Goal: Information Seeking & Learning: Learn about a topic

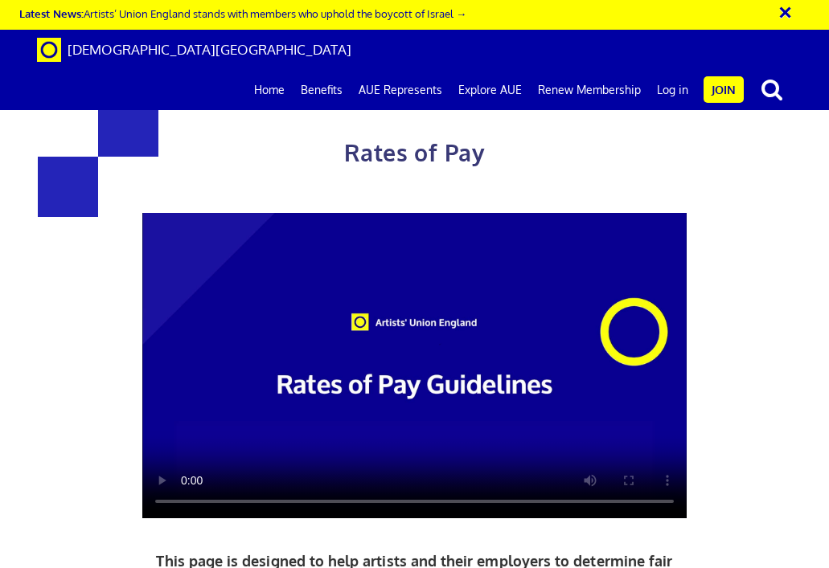
scroll to position [788, 0]
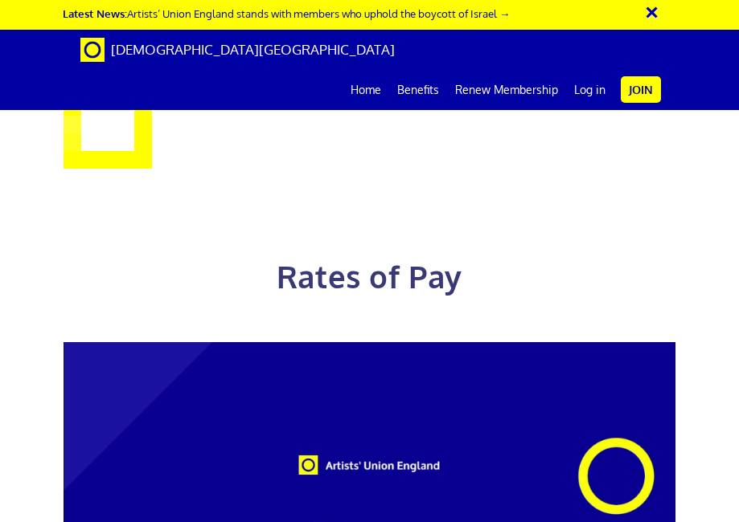
scroll to position [876, 0]
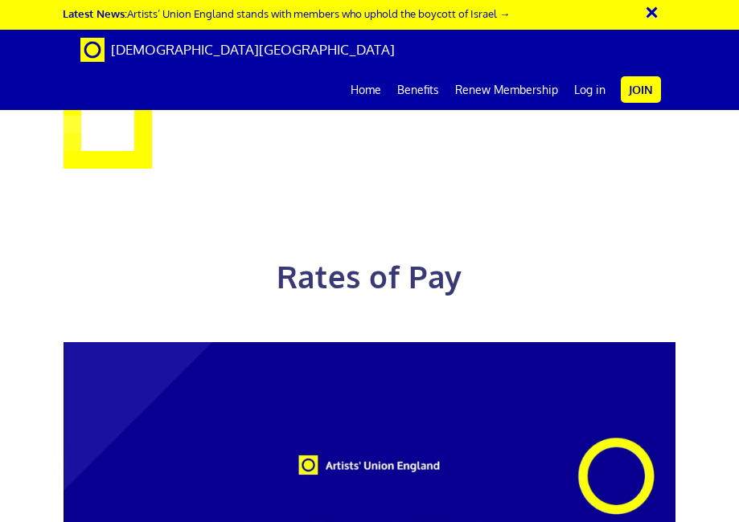
scroll to position [919, 0]
